Goal: Book appointment/travel/reservation

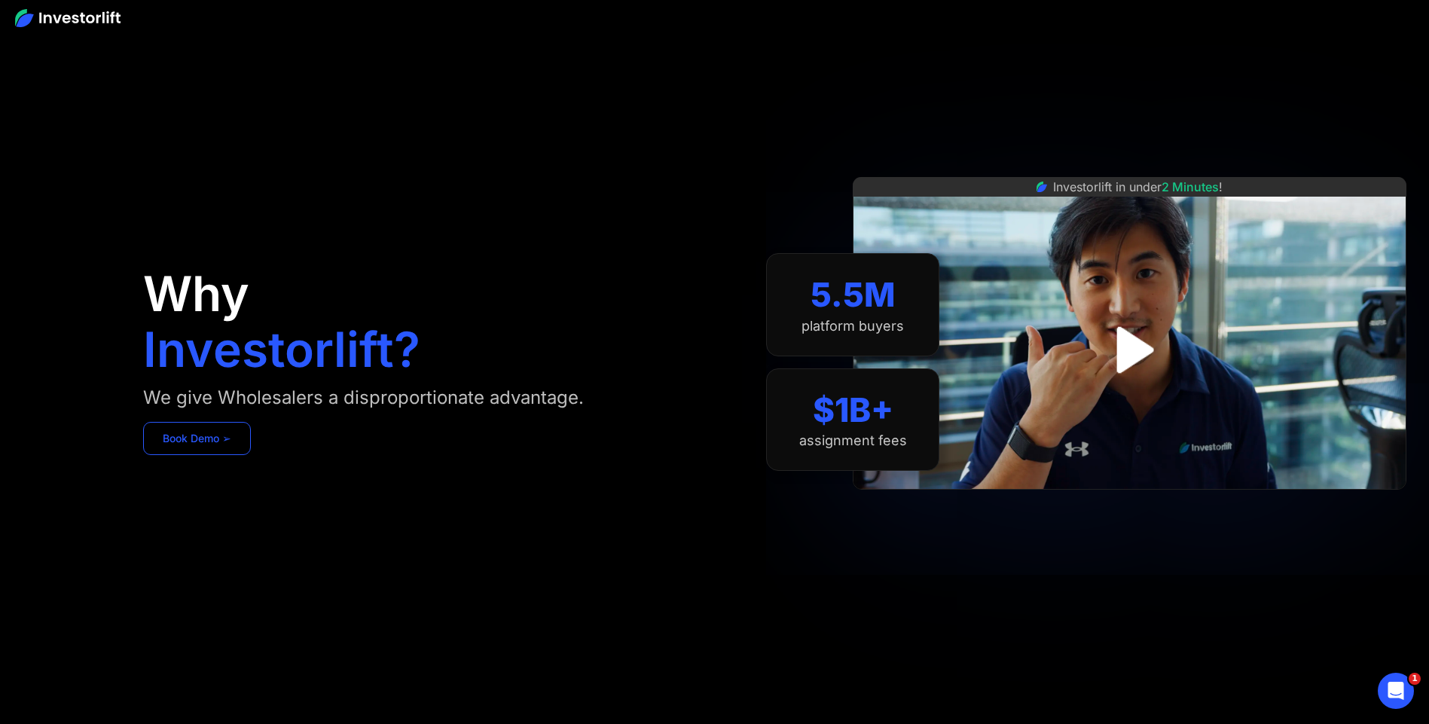
click at [235, 436] on link "Book Demo ➢" at bounding box center [197, 438] width 108 height 33
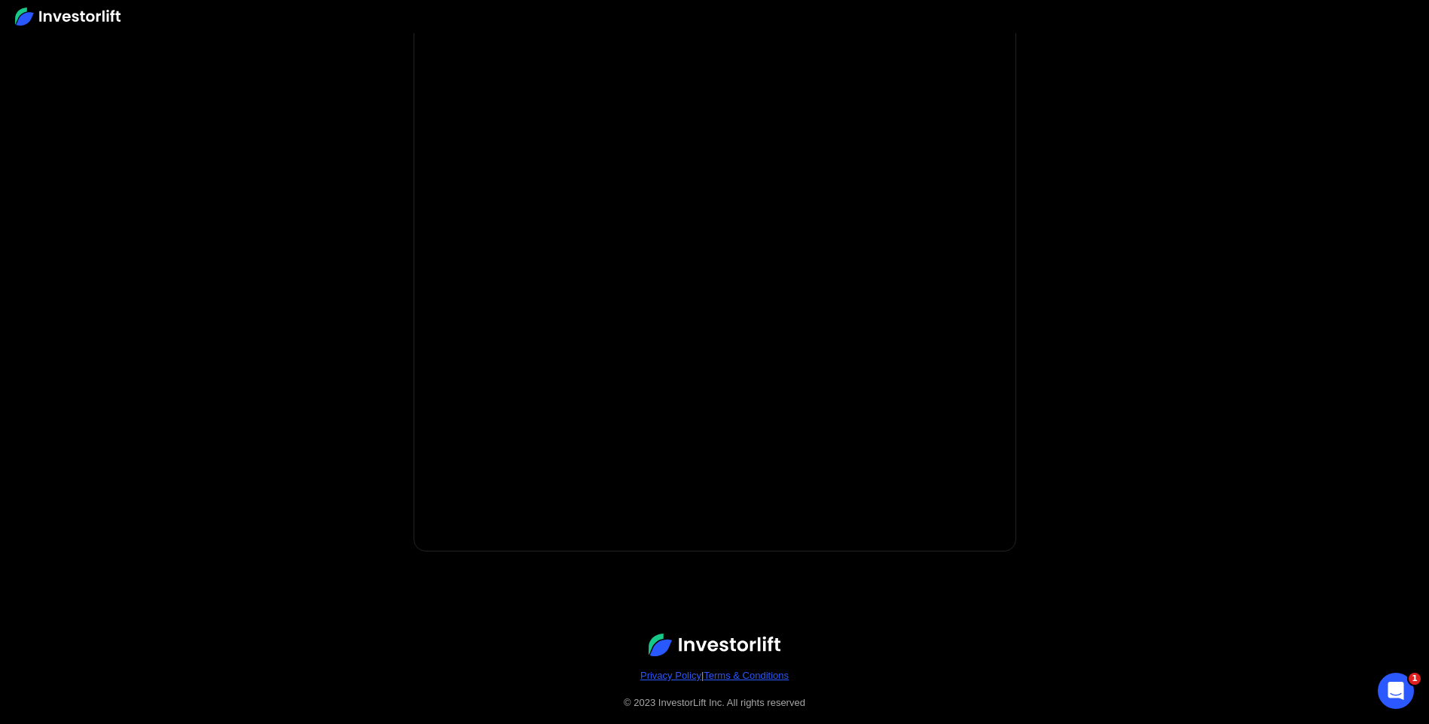
scroll to position [144, 0]
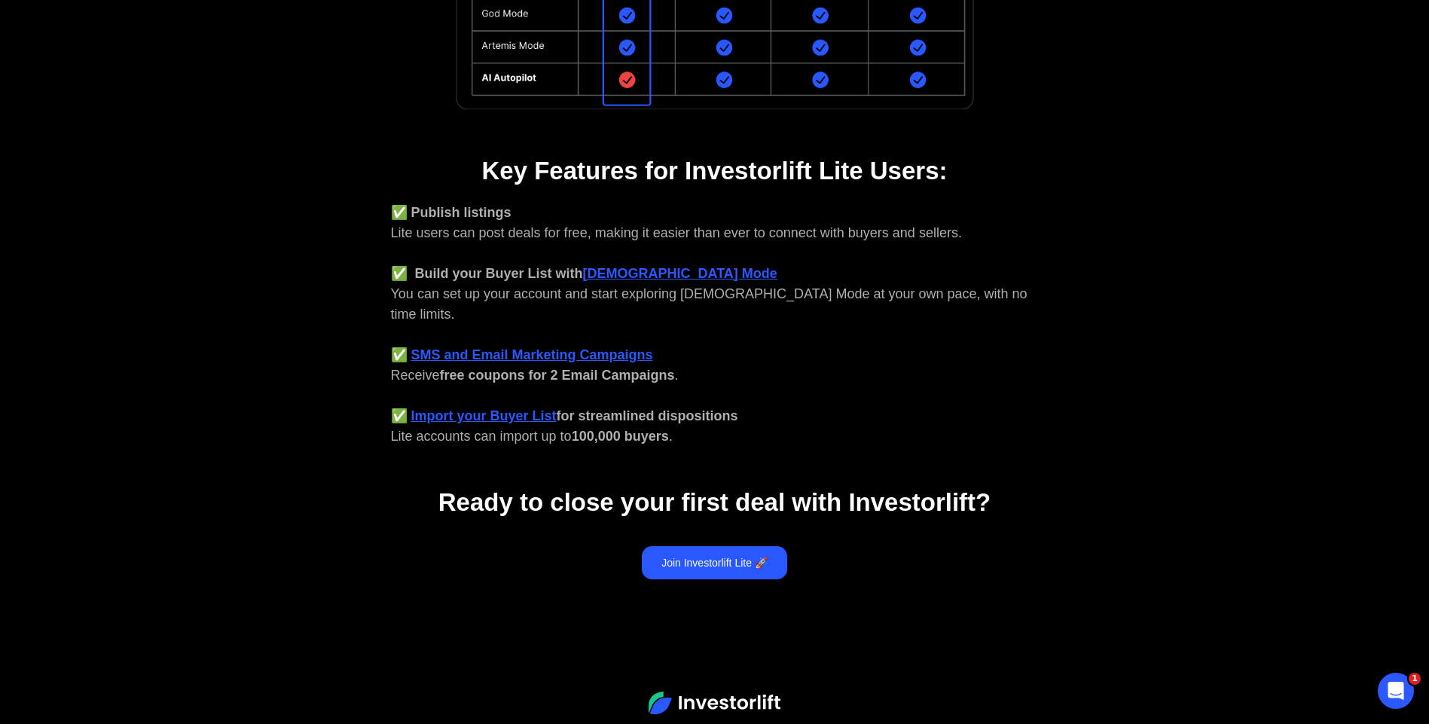
scroll to position [484, 0]
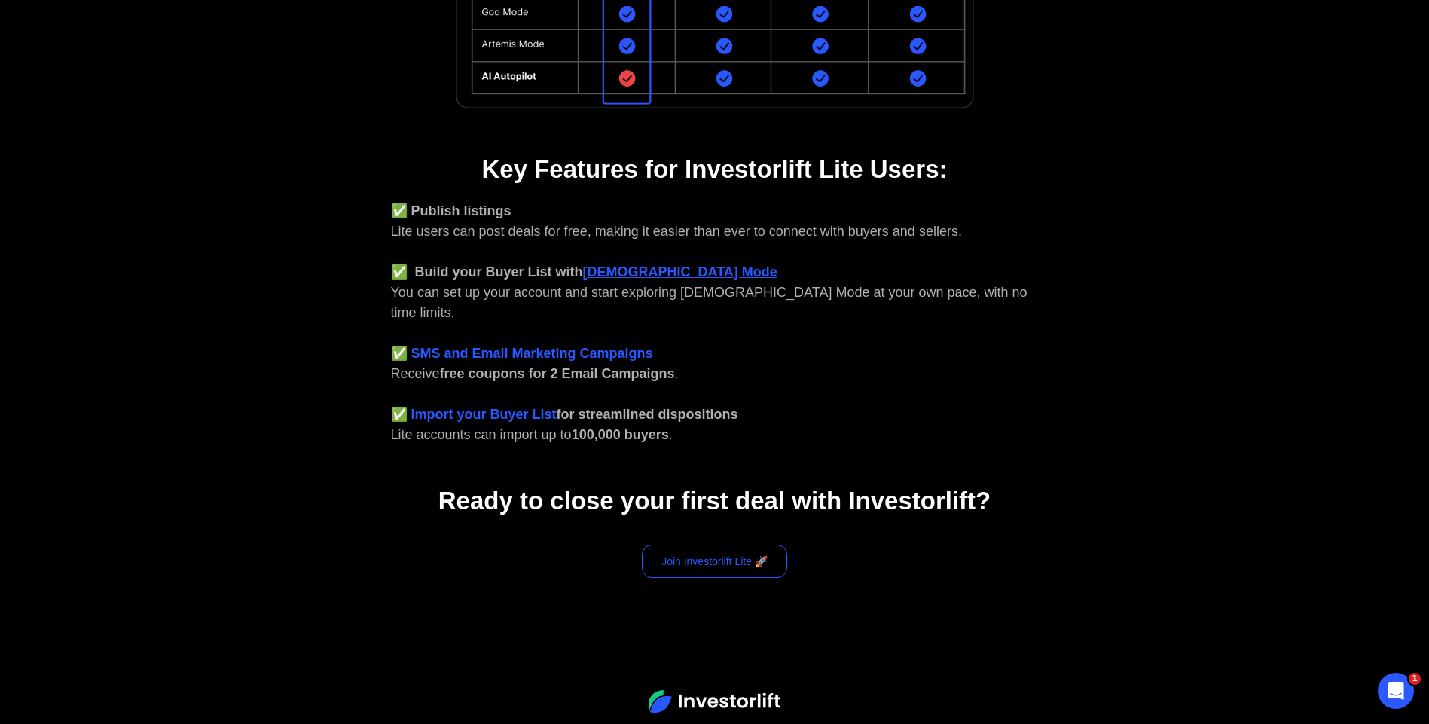
click at [712, 548] on link "Join Investorlift Lite 🚀" at bounding box center [714, 561] width 145 height 33
